Goal: Task Accomplishment & Management: Complete application form

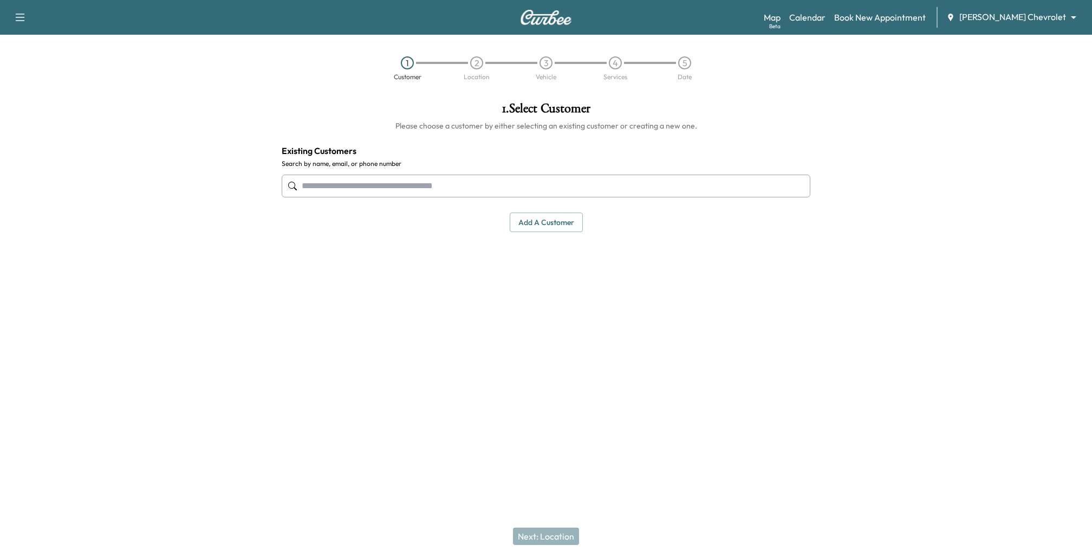
click at [1063, 20] on body "Support Log Out Map Beta Calendar Book New Appointment Copeland Chevrolet *****…" at bounding box center [546, 279] width 1092 height 558
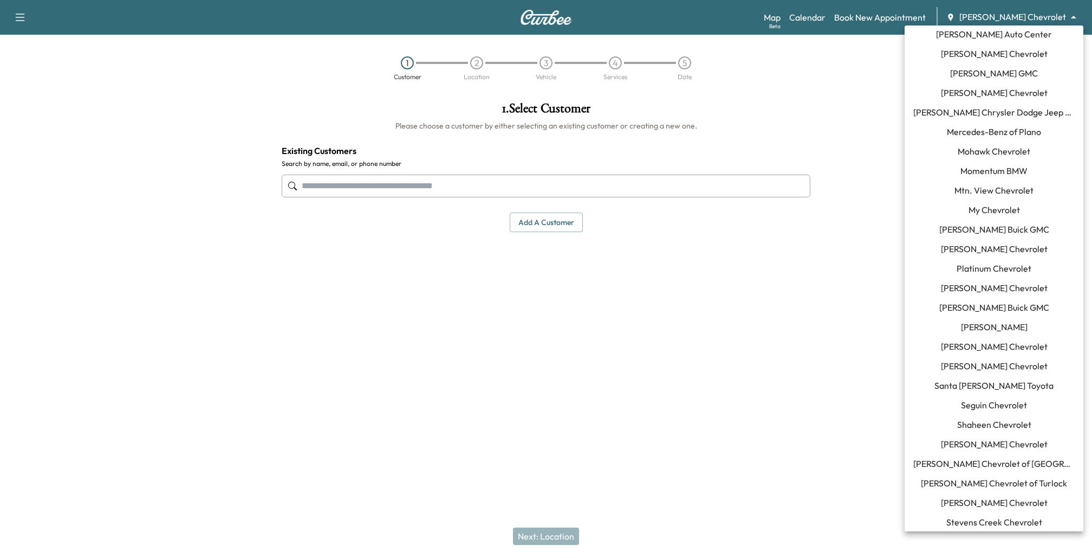
scroll to position [946, 0]
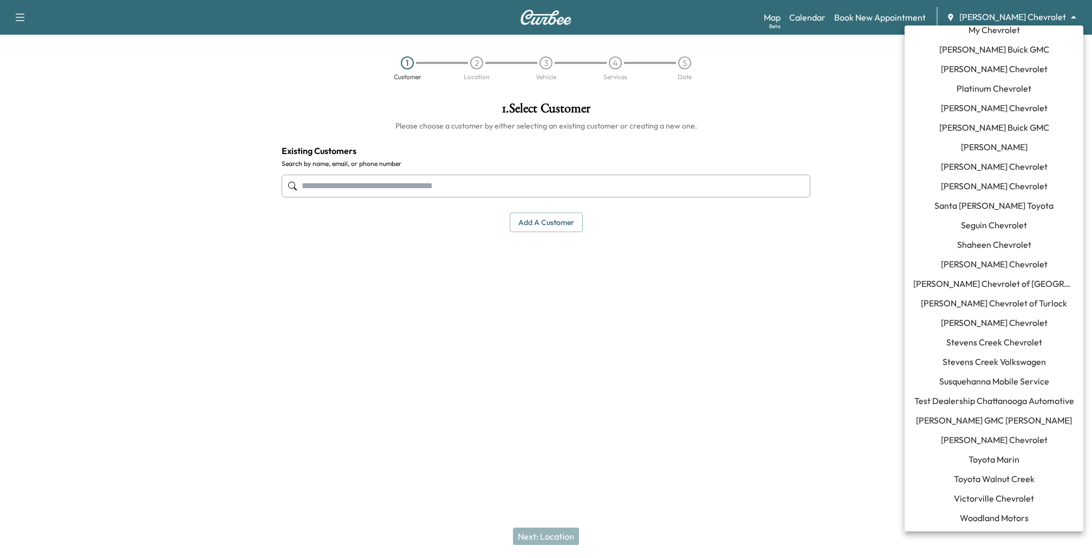
click at [998, 375] on span "Susquehanna Mobile Service" at bounding box center [995, 380] width 110 height 13
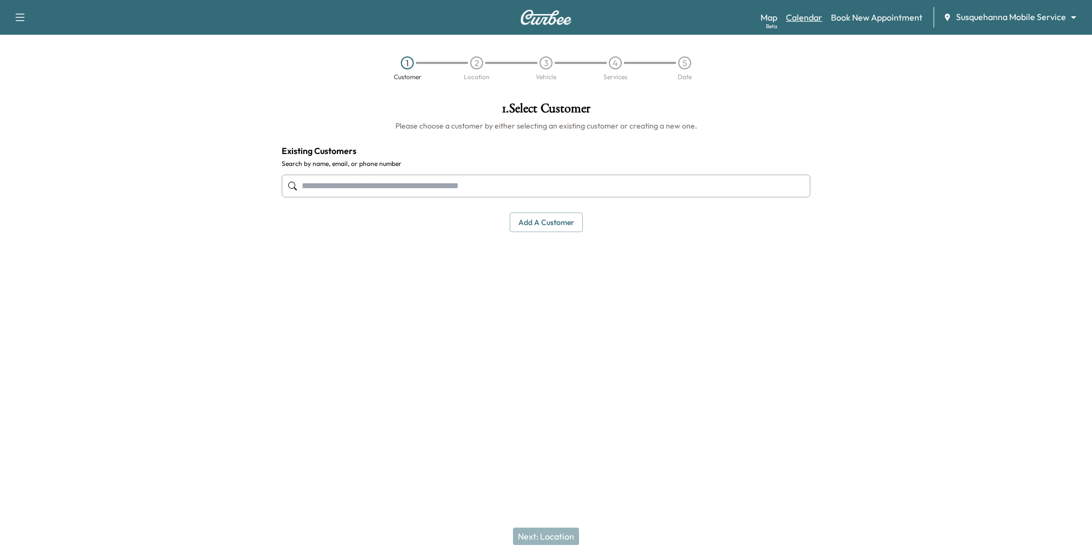
click at [806, 14] on link "Calendar" at bounding box center [804, 17] width 36 height 13
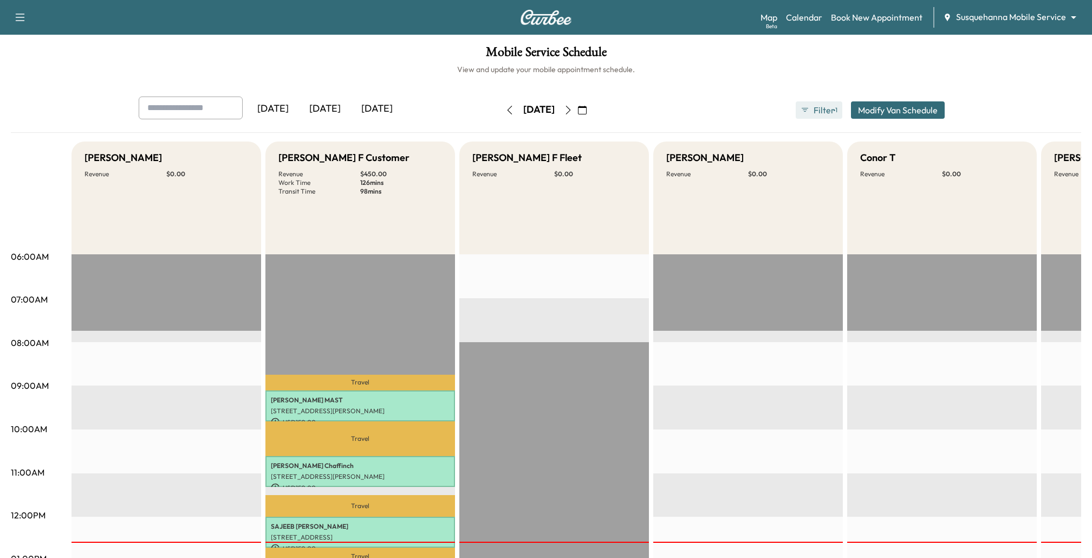
click at [819, 106] on span "Filter" at bounding box center [824, 110] width 20 height 13
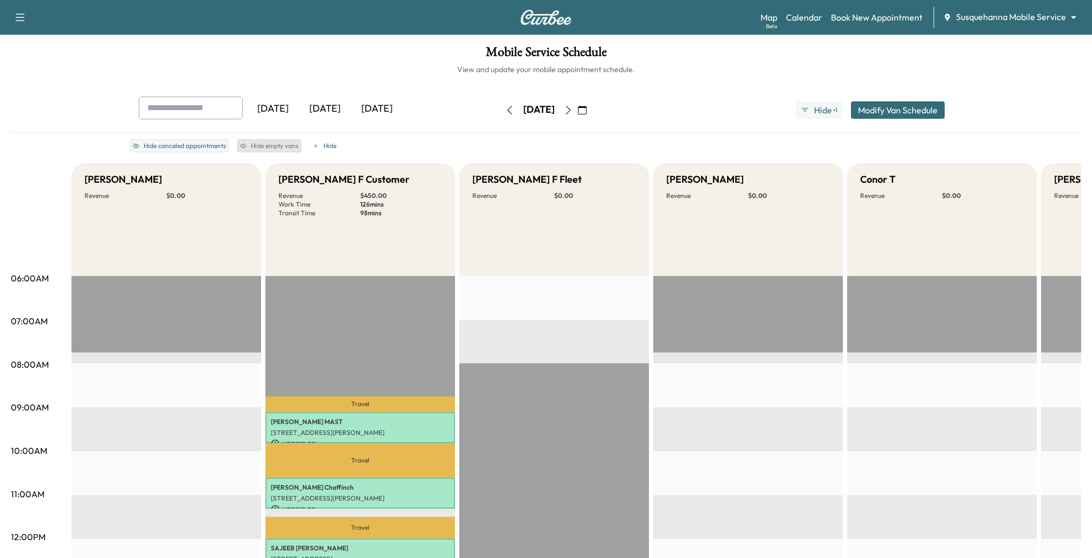
click at [284, 141] on button "Hide empty vans" at bounding box center [269, 145] width 64 height 13
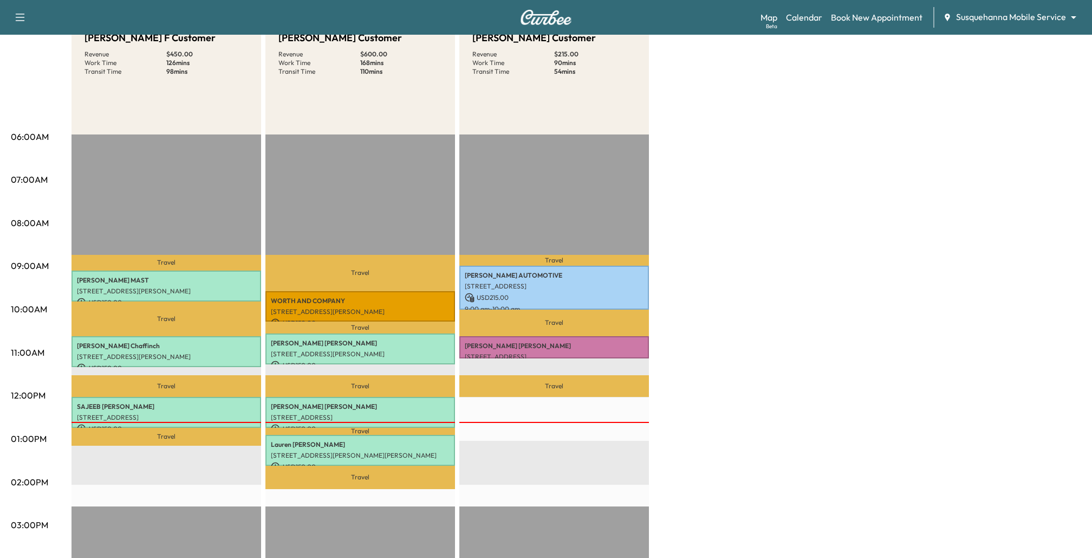
scroll to position [154, 0]
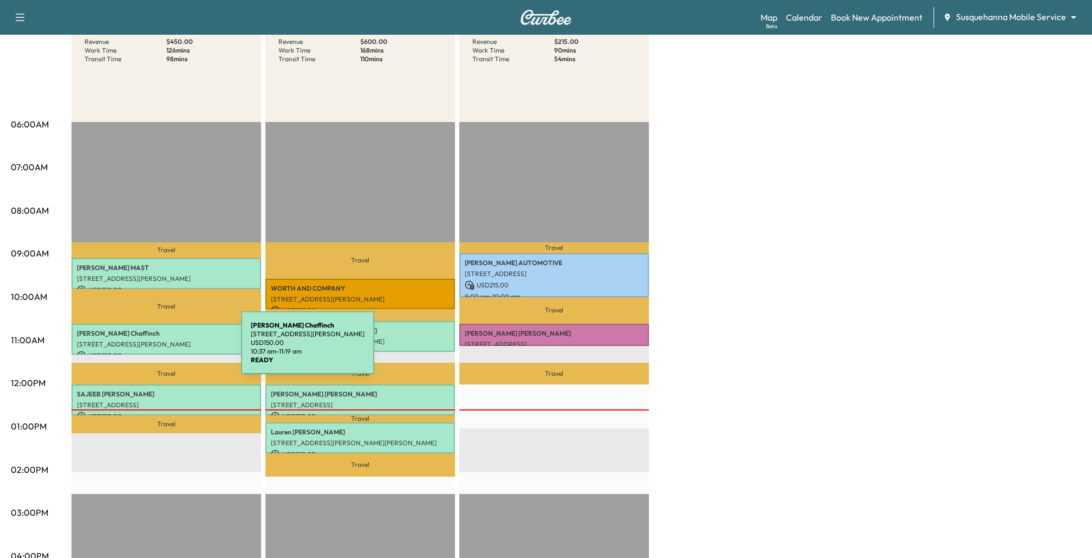
click at [160, 347] on p "[STREET_ADDRESS][PERSON_NAME]" at bounding box center [166, 344] width 179 height 9
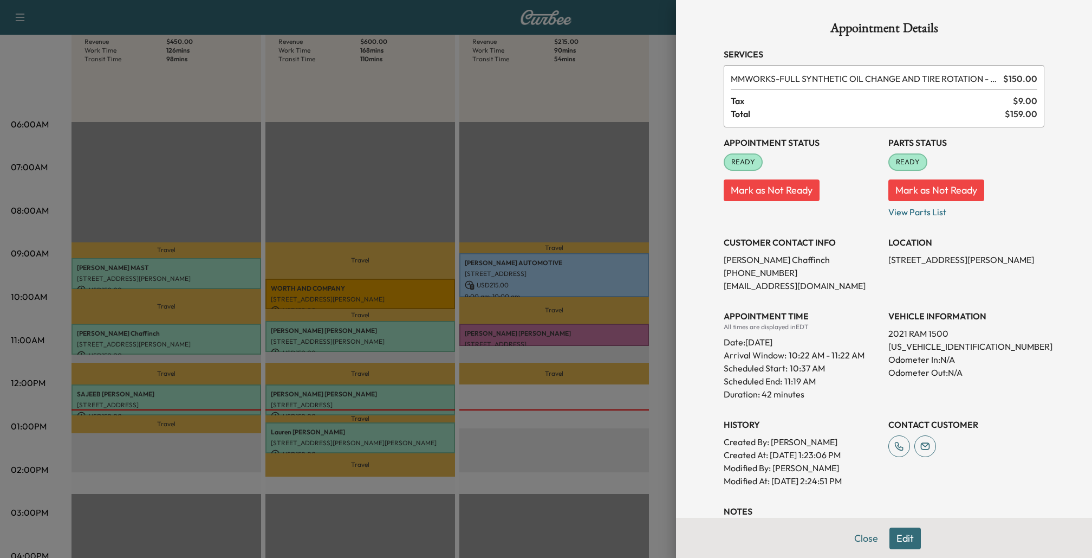
click at [159, 368] on div at bounding box center [546, 279] width 1092 height 558
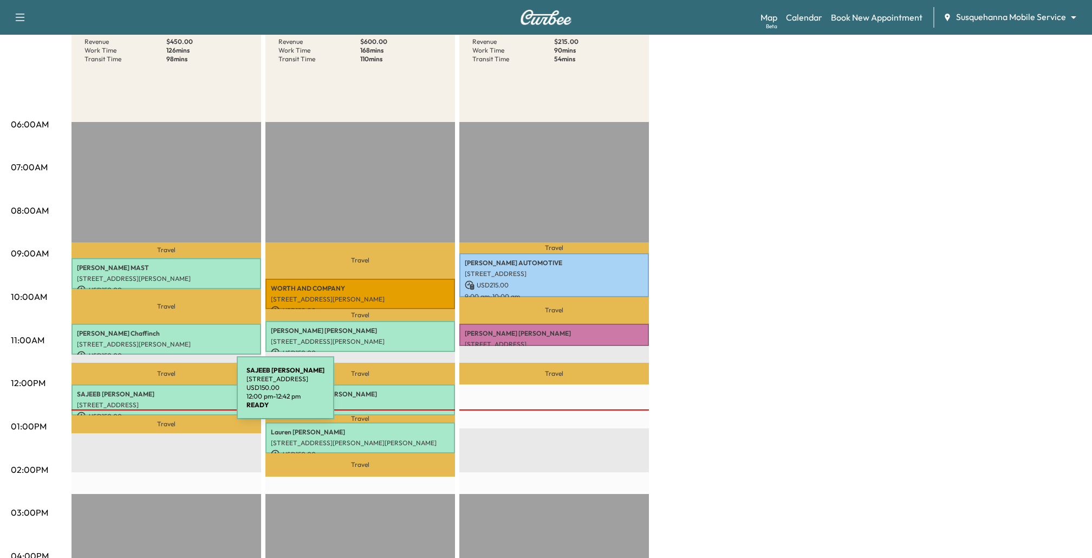
click at [156, 394] on p "SAJEEB ADHIKARY" at bounding box center [166, 394] width 179 height 9
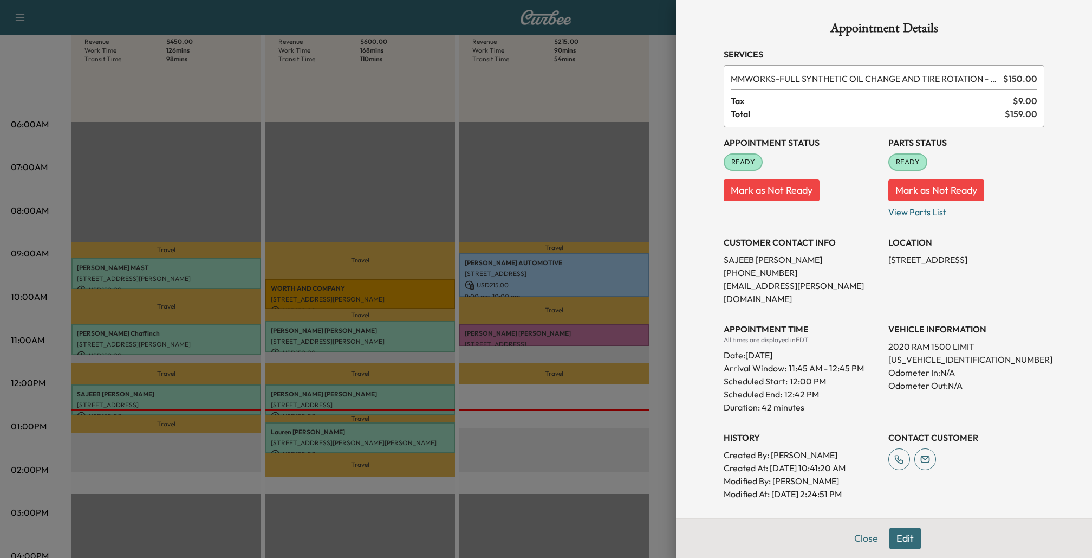
click at [144, 437] on div at bounding box center [546, 279] width 1092 height 558
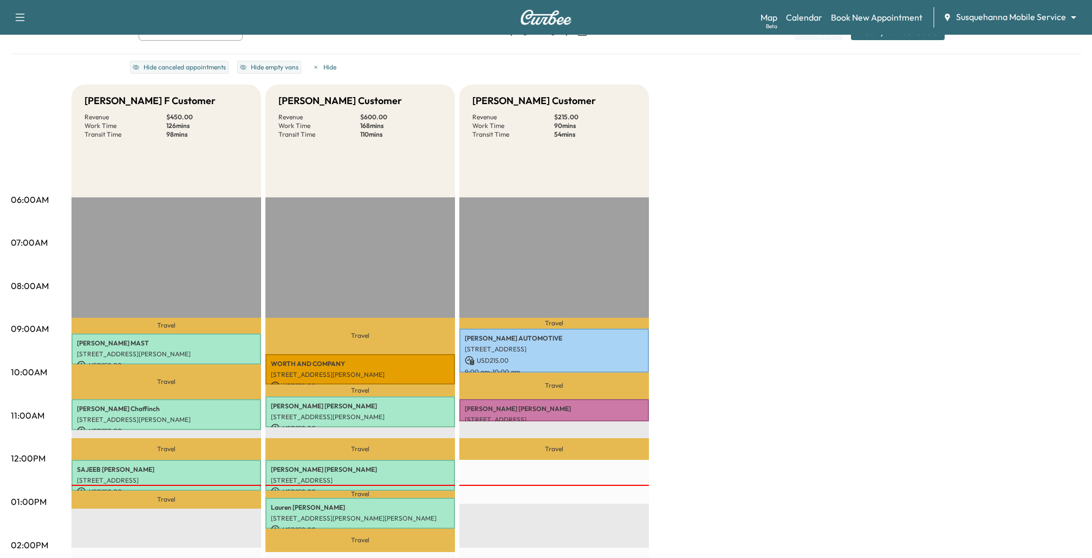
scroll to position [81, 0]
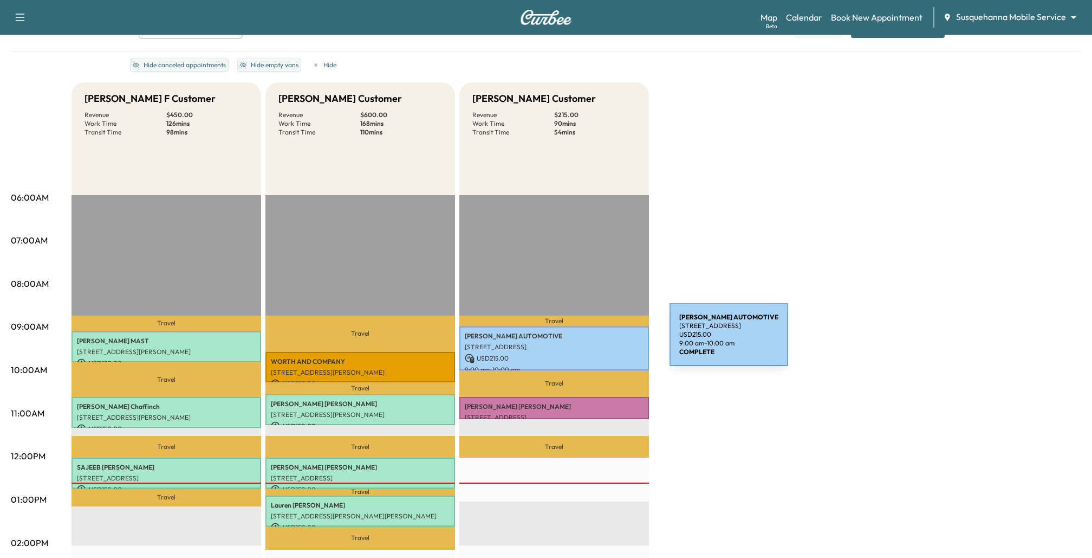
click at [587, 340] on div "ROBERTS AUTOMOTIVE 3846 COLUMBIA AVE., MOUNTVILLE, PA, USA USD 215.00 9:00 am -…" at bounding box center [555, 348] width 190 height 44
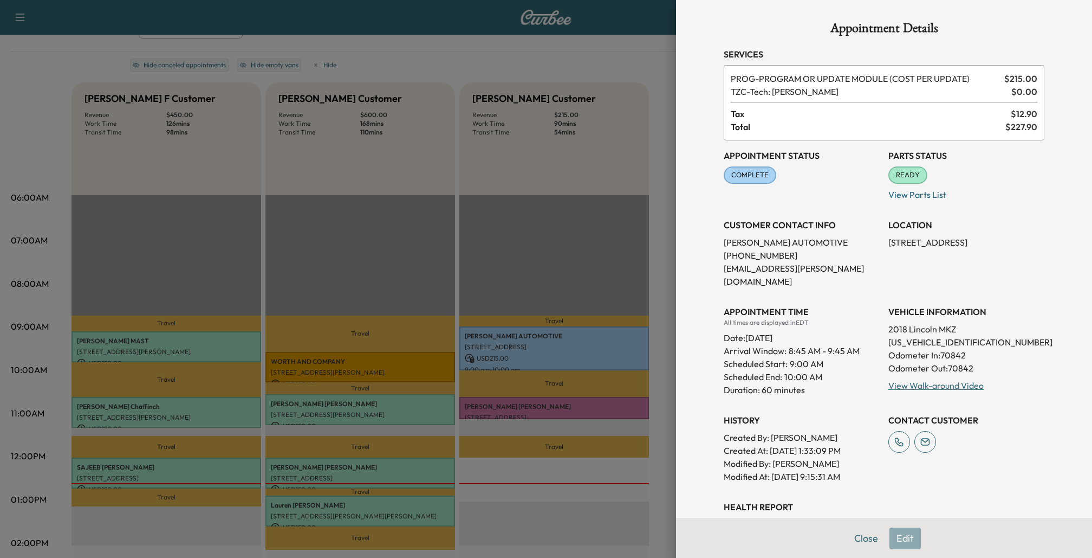
click at [675, 288] on div at bounding box center [546, 279] width 1092 height 558
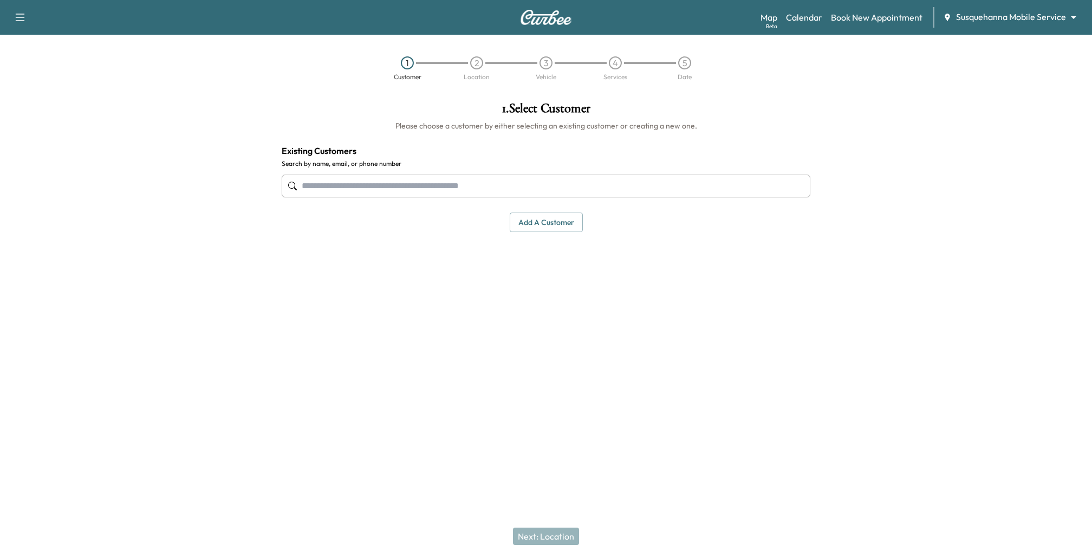
click at [977, 23] on body "Support Log Out Map Beta Calendar Book New Appointment Susquehanna Mobile Servi…" at bounding box center [546, 279] width 1092 height 558
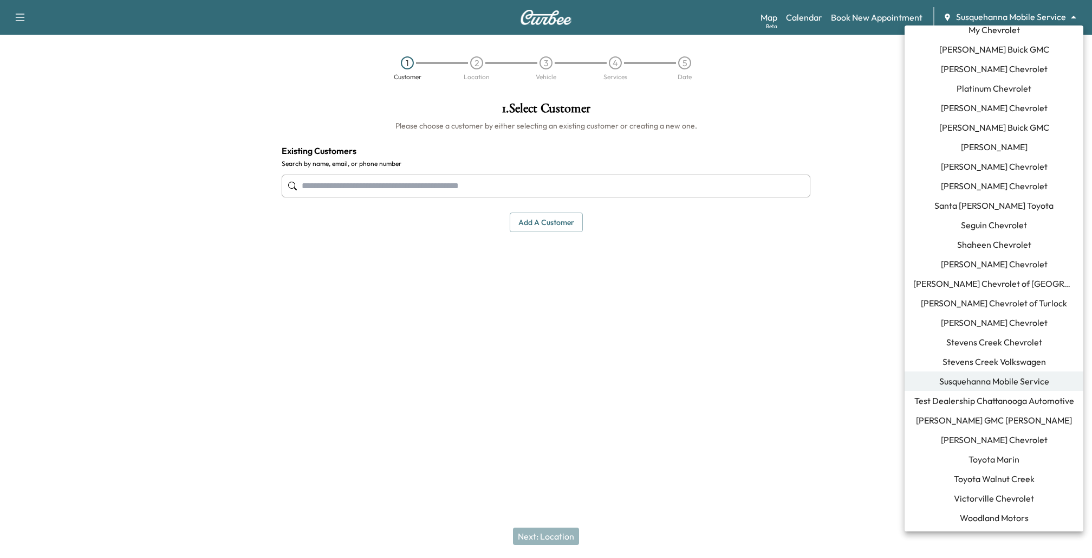
scroll to position [249, 0]
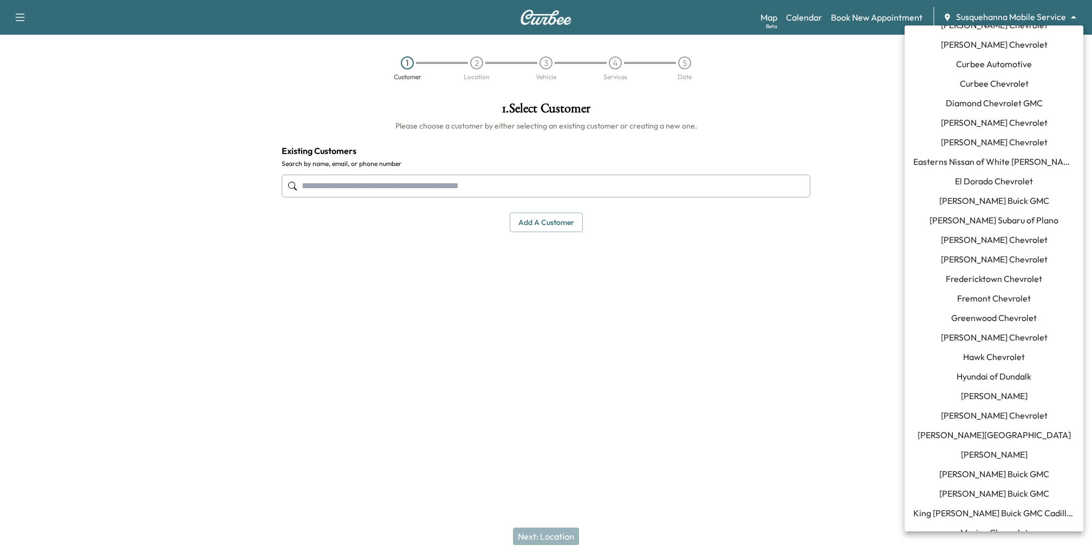
click at [997, 276] on span "Fredericktown Chevrolet" at bounding box center [994, 278] width 96 height 13
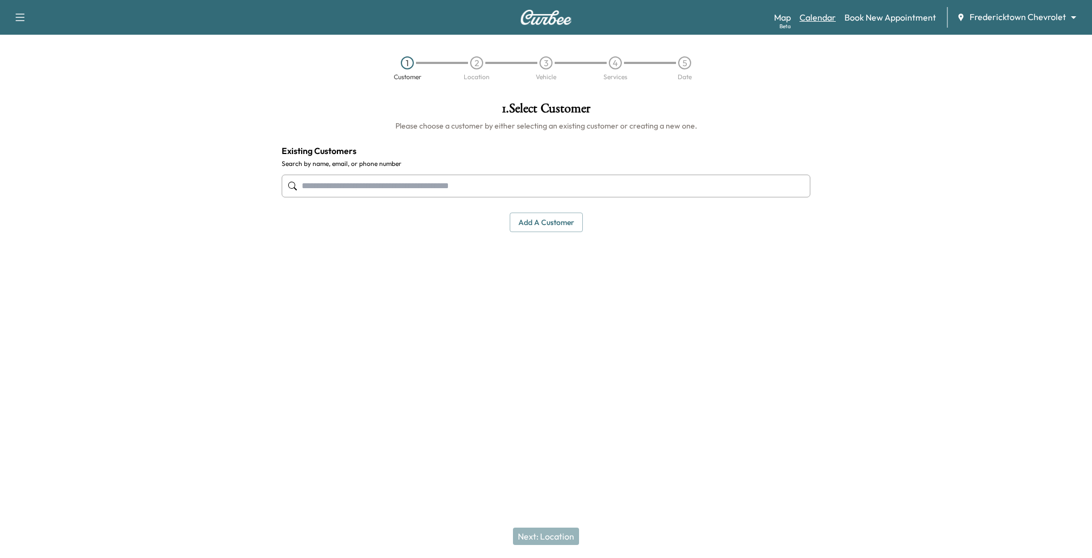
click at [826, 20] on link "Calendar" at bounding box center [818, 17] width 36 height 13
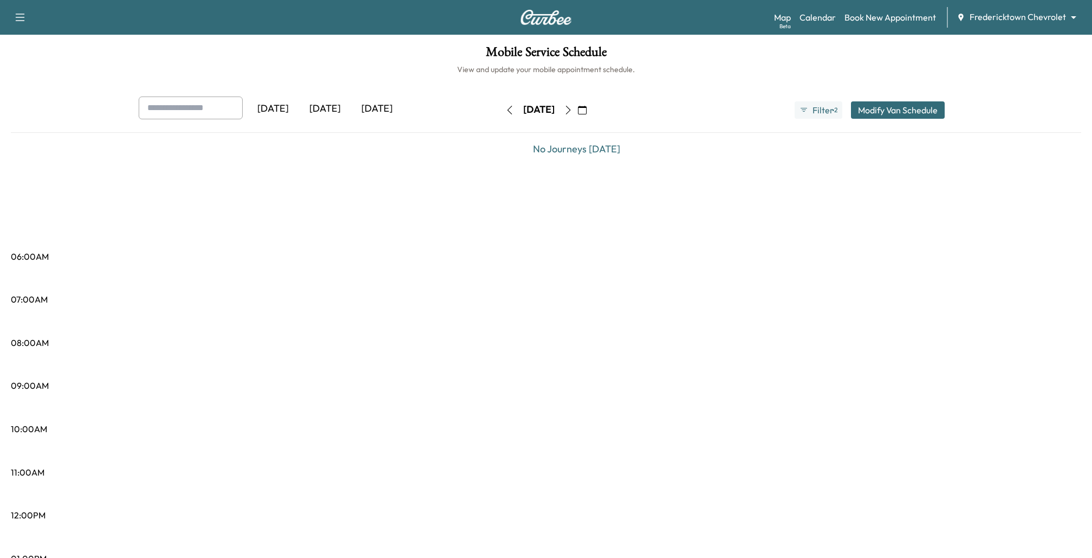
click at [573, 110] on icon "button" at bounding box center [568, 110] width 9 height 9
click at [802, 108] on icon "button" at bounding box center [804, 110] width 9 height 9
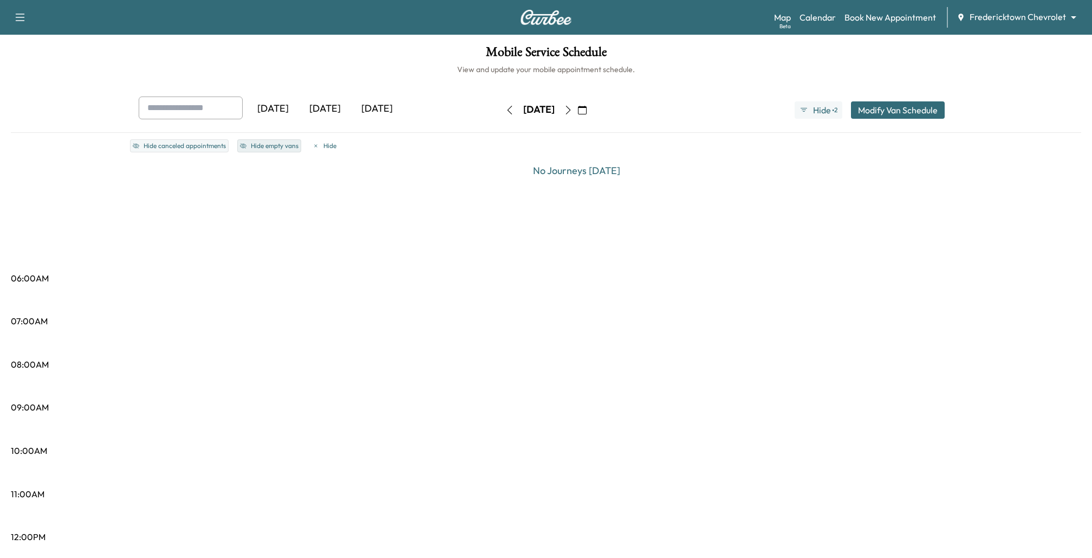
click at [284, 144] on button "Hide empty vans" at bounding box center [269, 145] width 64 height 13
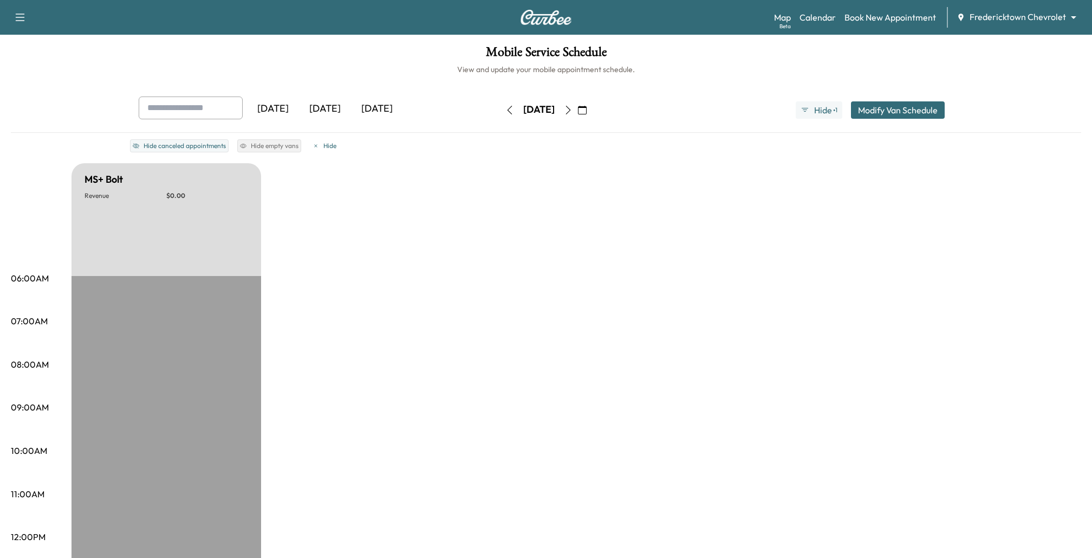
click at [573, 106] on icon "button" at bounding box center [568, 110] width 9 height 9
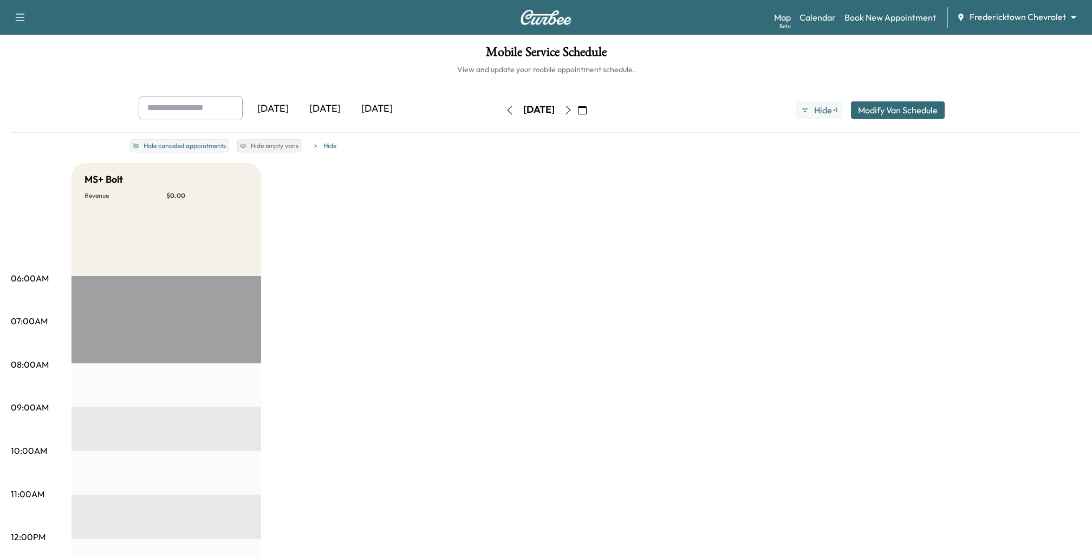
click at [501, 109] on button "button" at bounding box center [510, 109] width 18 height 17
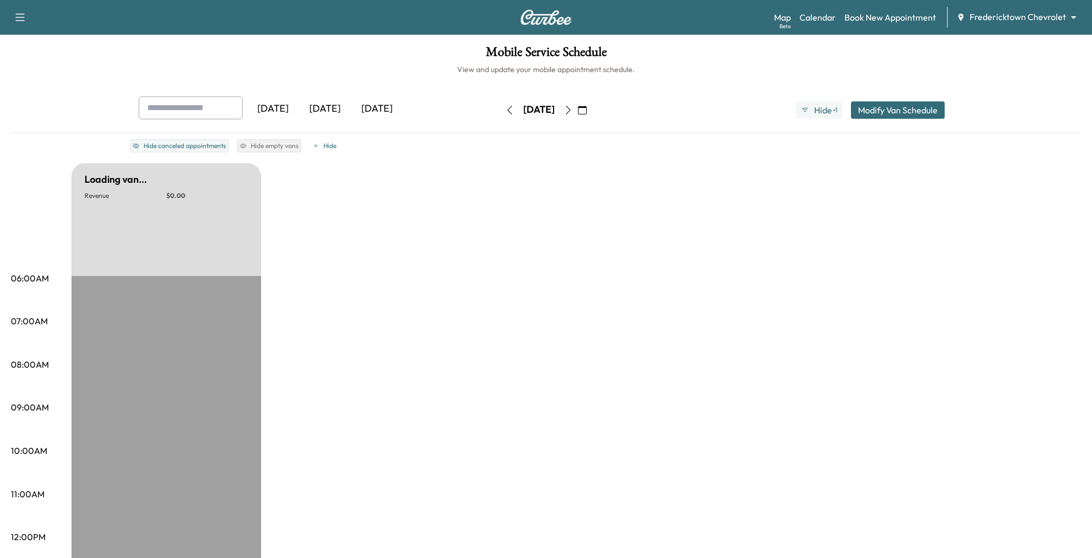
click at [506, 109] on icon "button" at bounding box center [510, 110] width 9 height 9
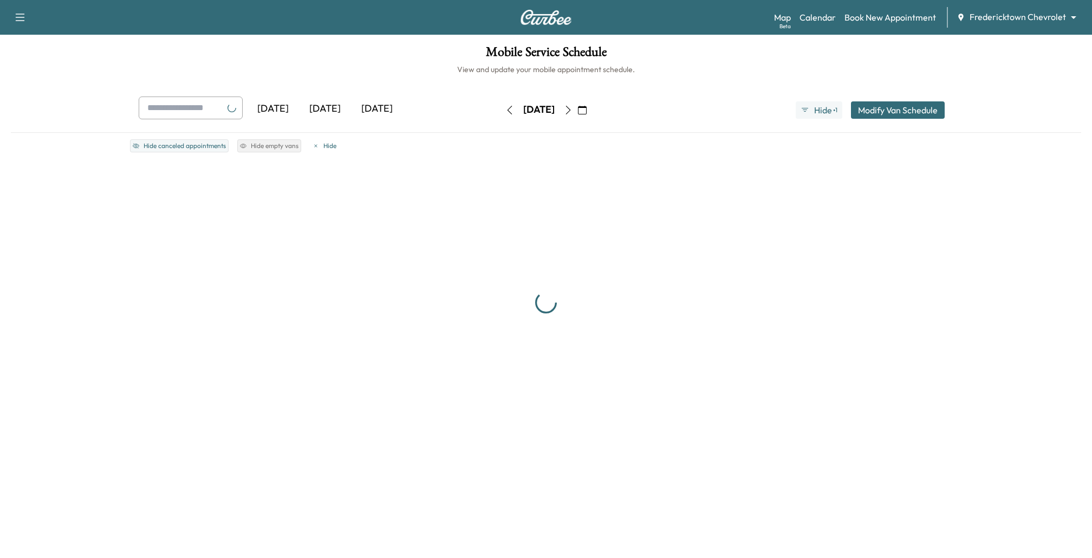
click at [501, 109] on button "button" at bounding box center [510, 109] width 18 height 17
click at [508, 108] on icon "button" at bounding box center [510, 110] width 5 height 9
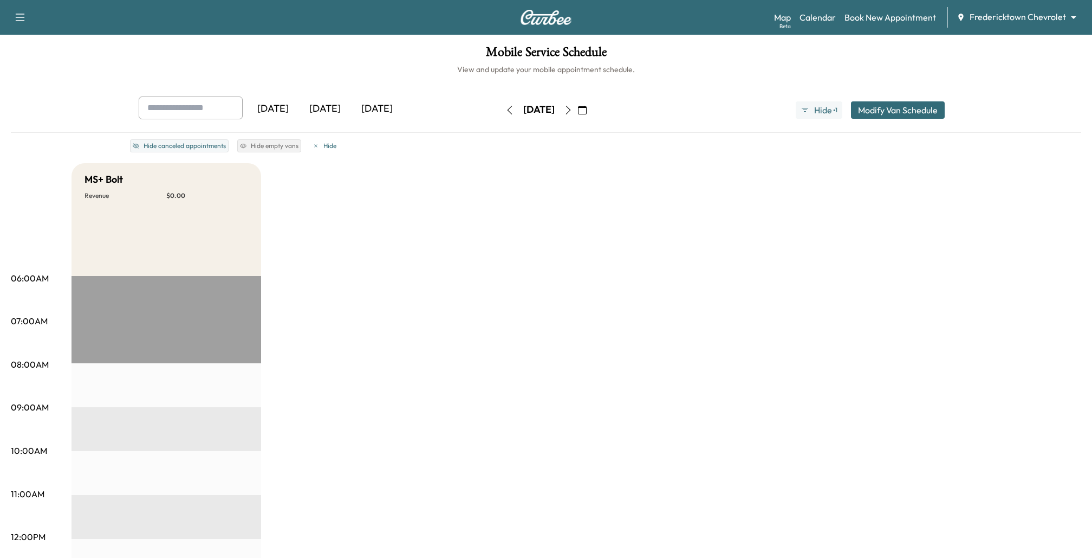
click at [506, 108] on icon "button" at bounding box center [510, 110] width 9 height 9
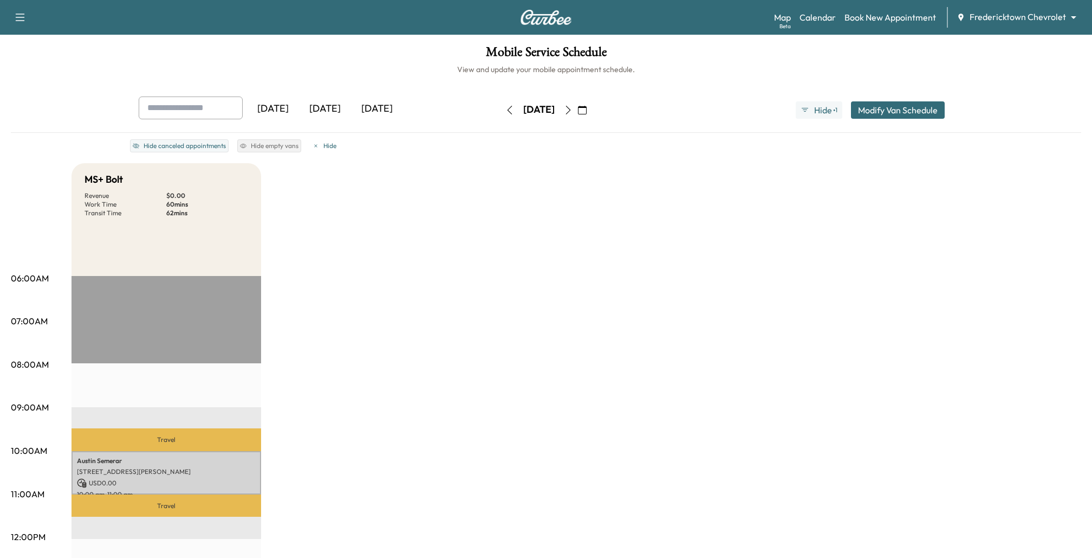
click at [508, 107] on icon "button" at bounding box center [510, 110] width 5 height 9
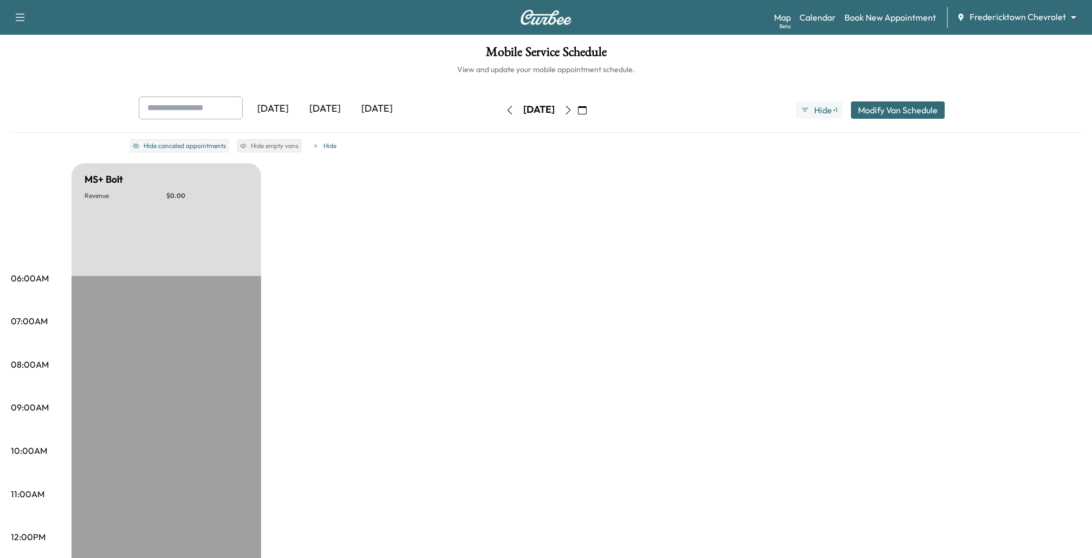
click at [508, 107] on icon "button" at bounding box center [510, 110] width 5 height 9
click at [501, 107] on button "button" at bounding box center [510, 109] width 18 height 17
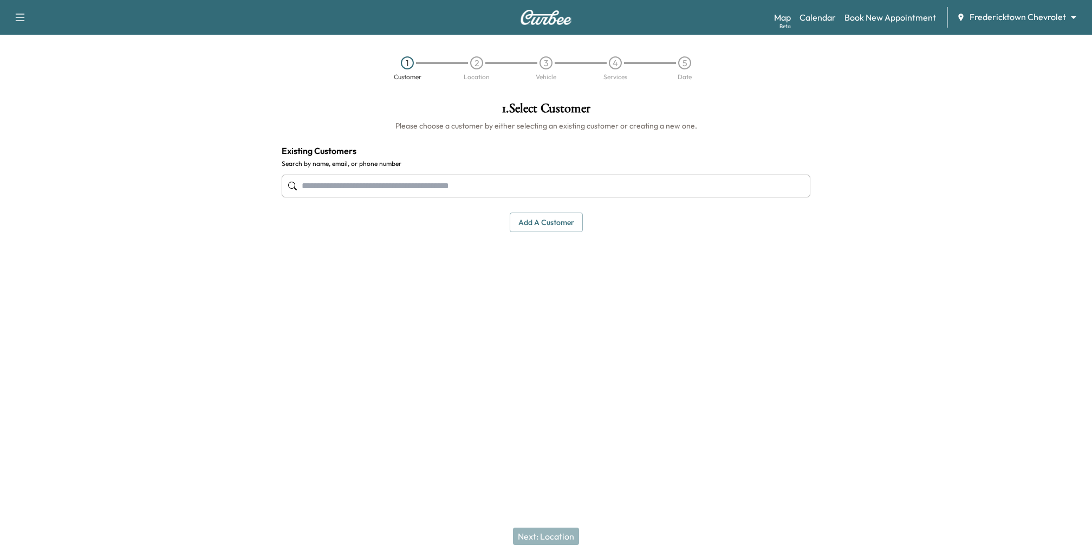
click at [1030, 18] on body "Support Log Out Map Beta Calendar Book New Appointment Fredericktown Chevrolet …" at bounding box center [546, 279] width 1092 height 558
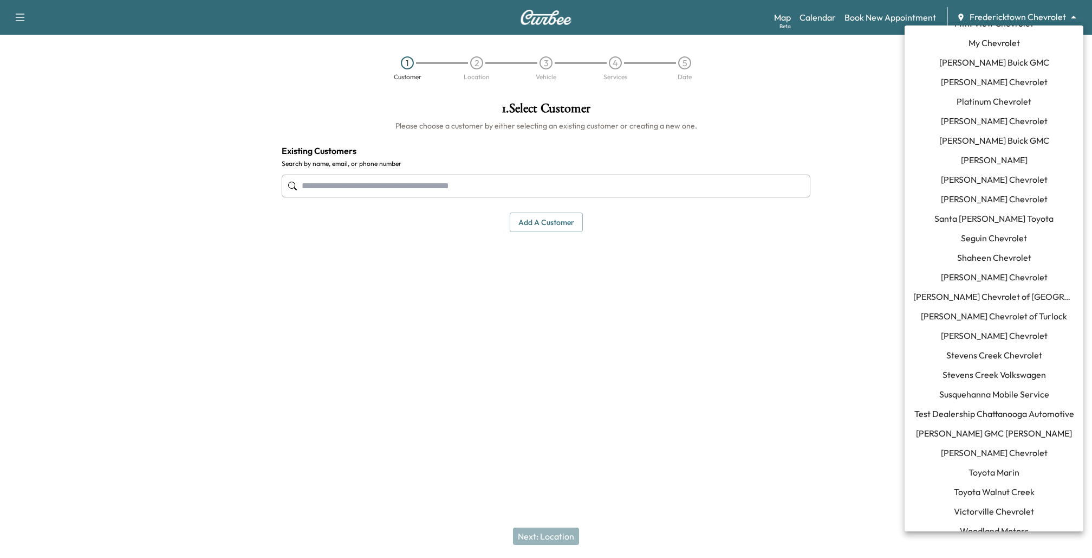
scroll to position [946, 0]
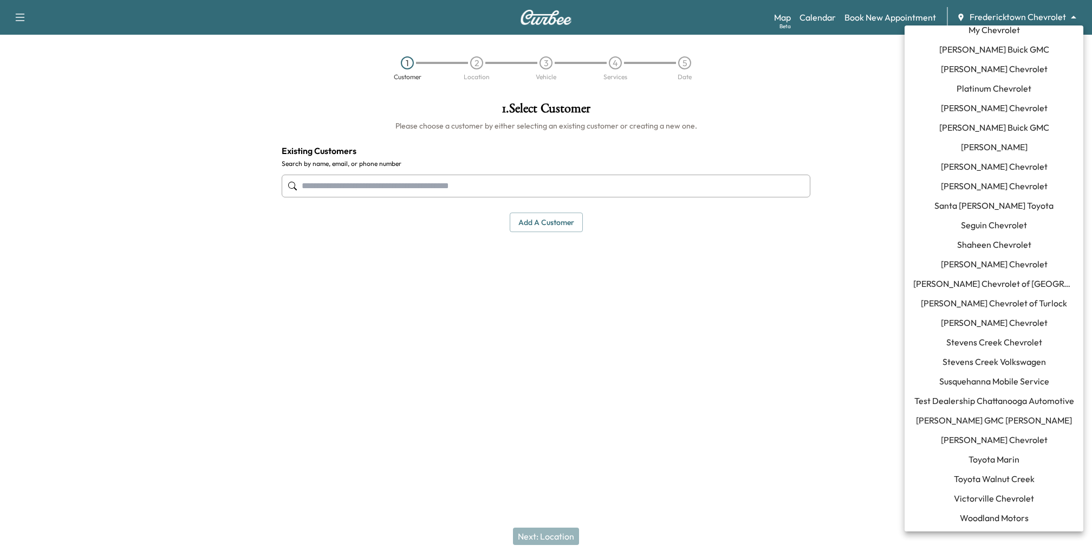
click at [985, 381] on span "Susquehanna Mobile Service" at bounding box center [995, 380] width 110 height 13
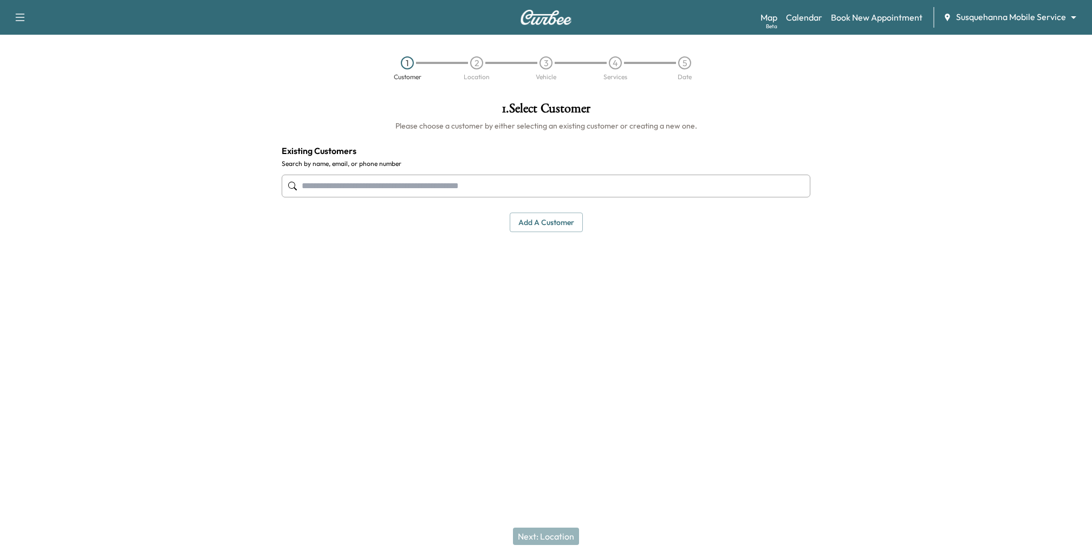
click at [1004, 15] on body "Support Log Out Map Beta Calendar Book New Appointment Susquehanna Mobile Servi…" at bounding box center [546, 279] width 1092 height 558
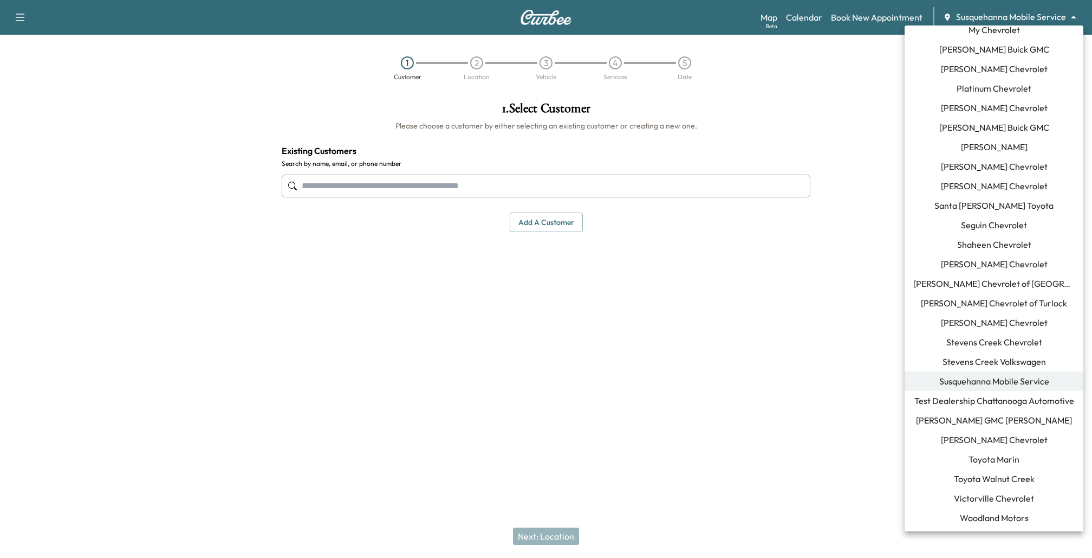
scroll to position [346, 0]
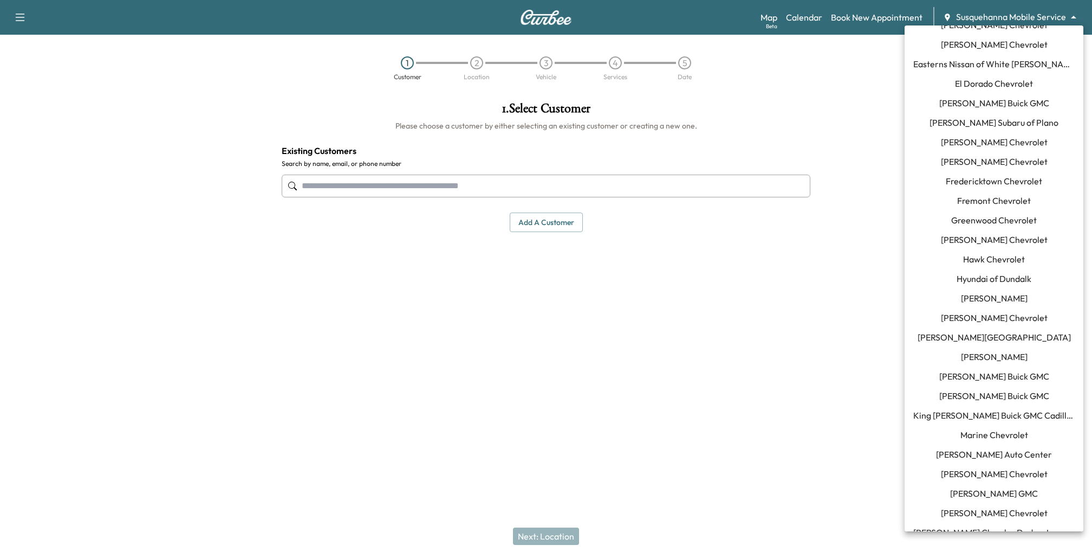
click at [955, 275] on li "Hyundai of Dundalk" at bounding box center [994, 279] width 179 height 20
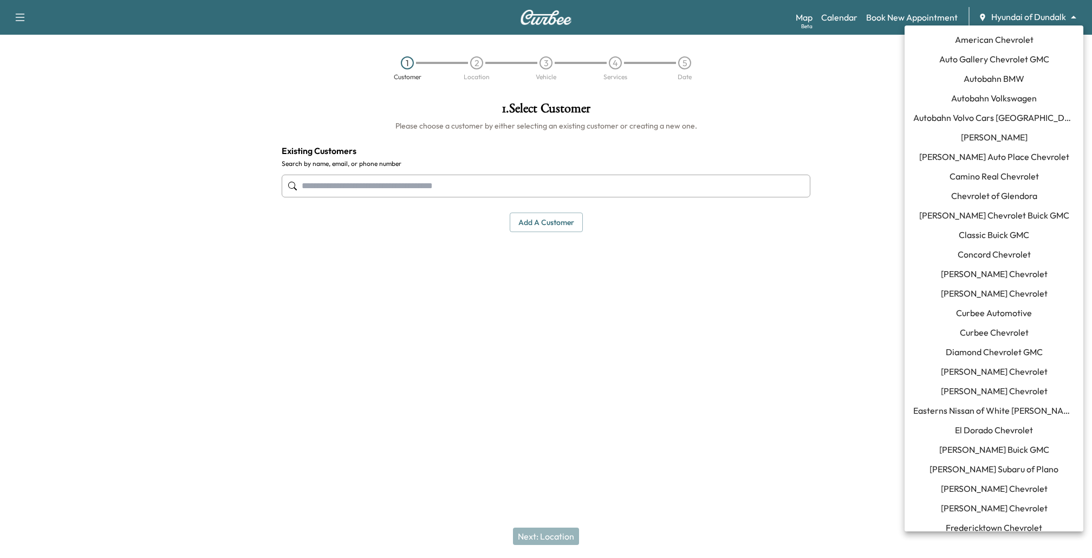
click at [1066, 12] on body "Support Log Out Map Beta Calendar Book New Appointment Hyundai of Dundalk *****…" at bounding box center [546, 279] width 1092 height 558
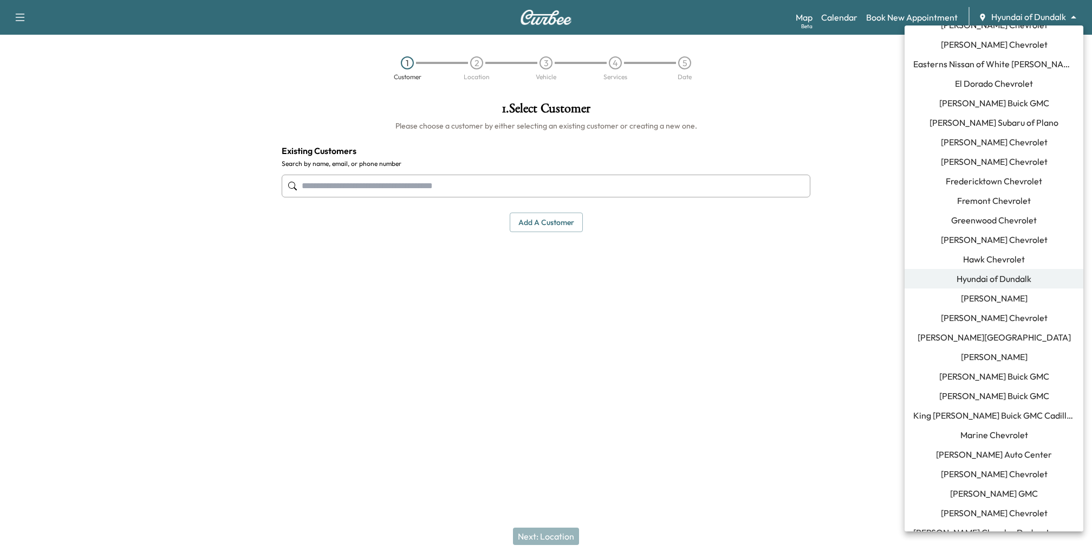
scroll to position [946, 0]
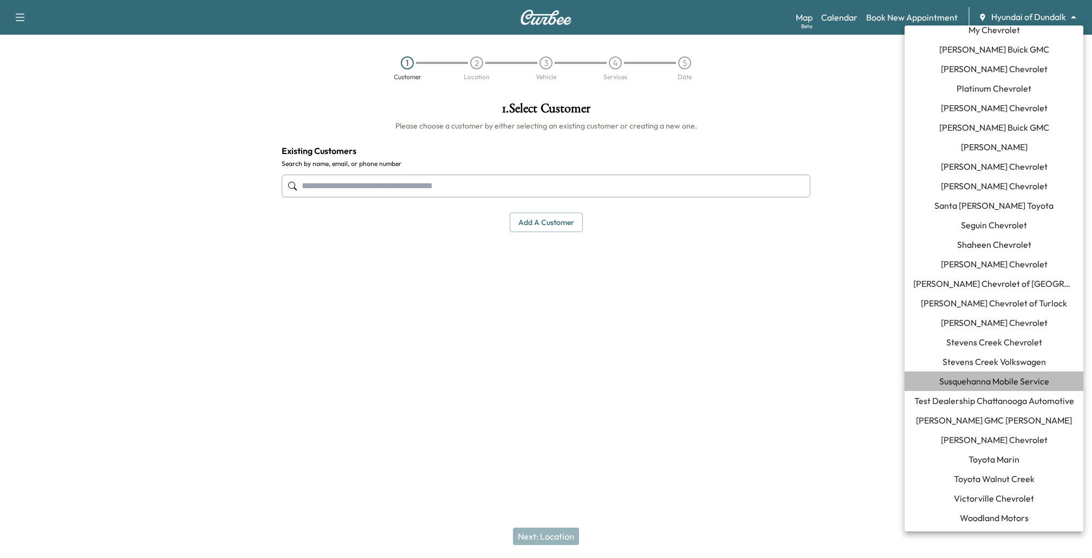
click at [993, 381] on span "Susquehanna Mobile Service" at bounding box center [995, 380] width 110 height 13
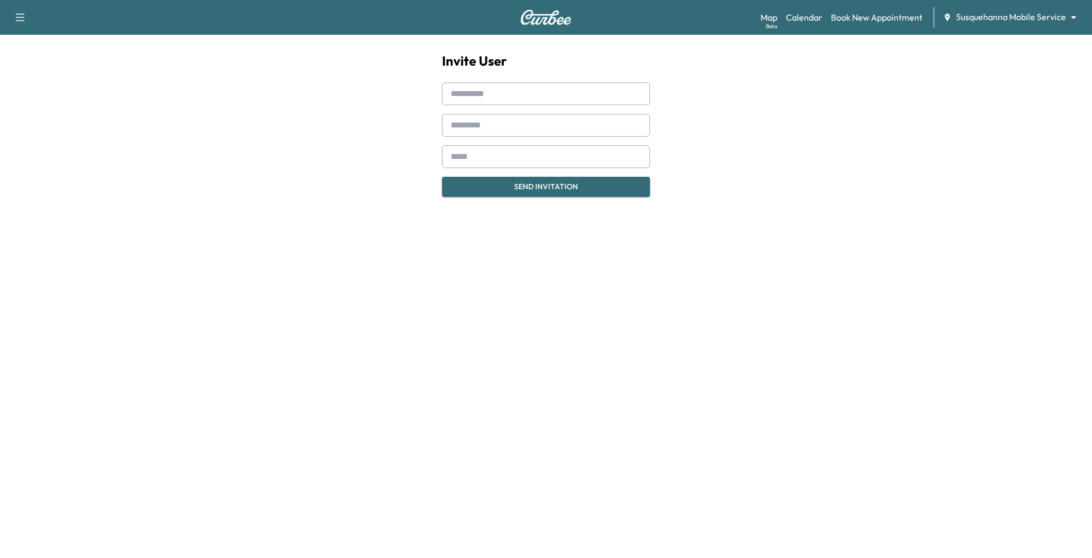
click at [490, 94] on input "text" at bounding box center [546, 93] width 208 height 23
paste input "**********"
drag, startPoint x: 487, startPoint y: 94, endPoint x: 616, endPoint y: 94, distance: 129.0
click at [616, 94] on input "**********" at bounding box center [546, 93] width 208 height 23
type input "********"
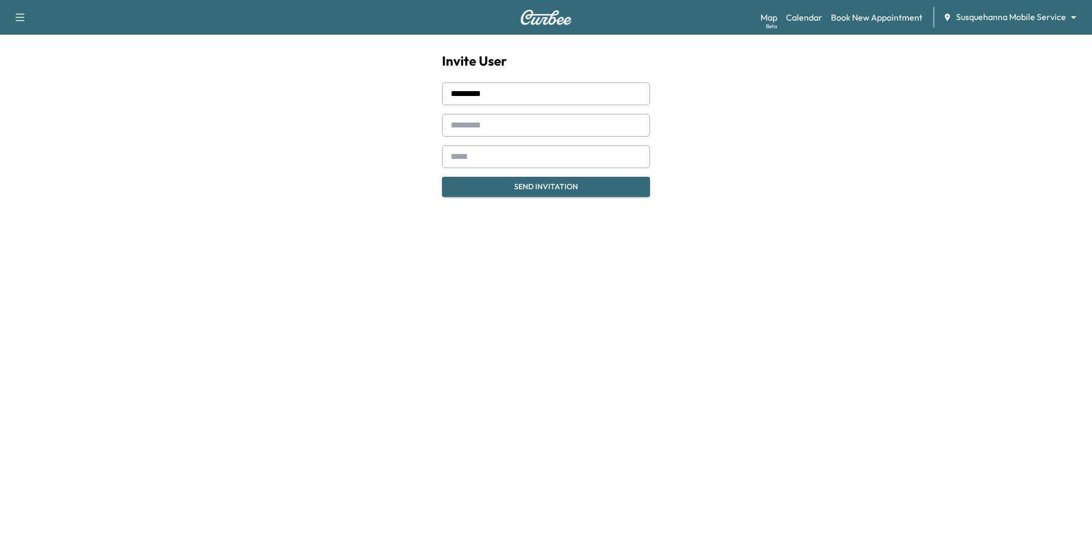
click at [522, 118] on input "text" at bounding box center [546, 125] width 208 height 23
paste input "********"
type input "********"
click at [488, 158] on input "email" at bounding box center [546, 156] width 208 height 23
paste input "**********"
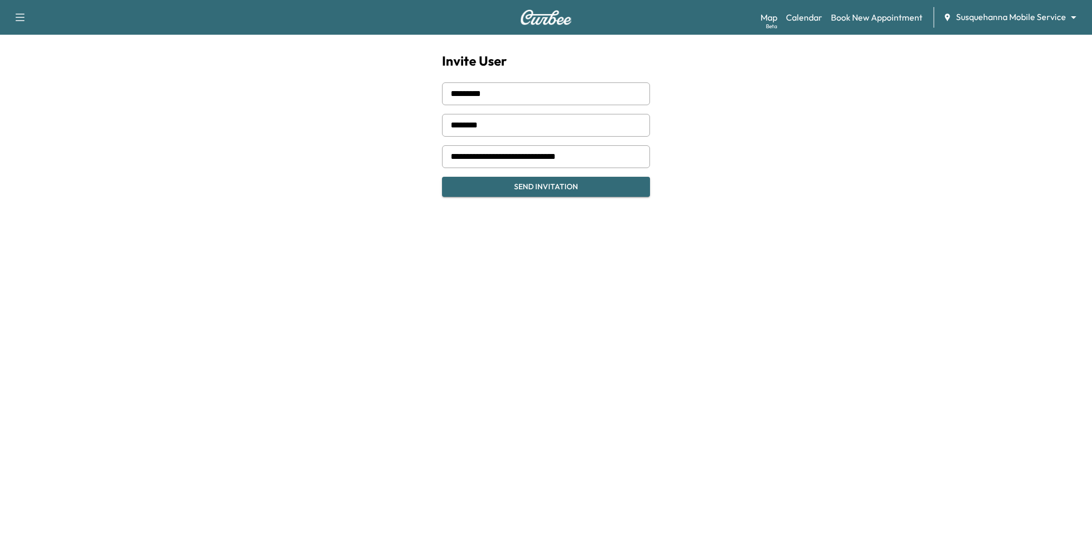
type input "**********"
click at [531, 189] on button "Send Invitation" at bounding box center [546, 187] width 208 height 20
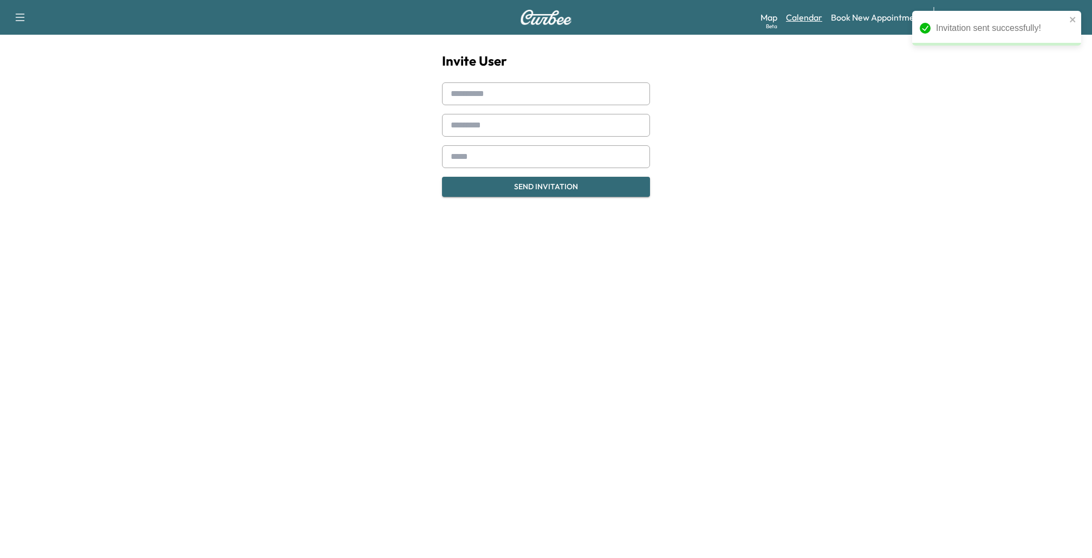
click at [798, 22] on link "Calendar" at bounding box center [804, 17] width 36 height 13
